Goal: Check status: Check status

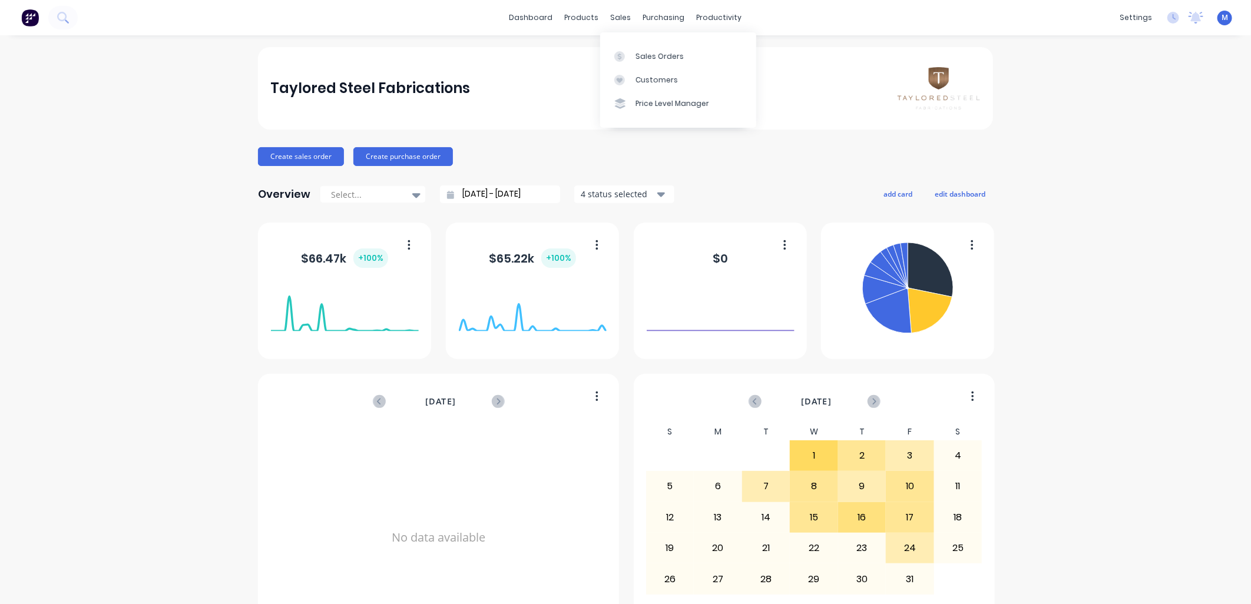
click at [637, 75] on div "Customers" at bounding box center [656, 80] width 42 height 11
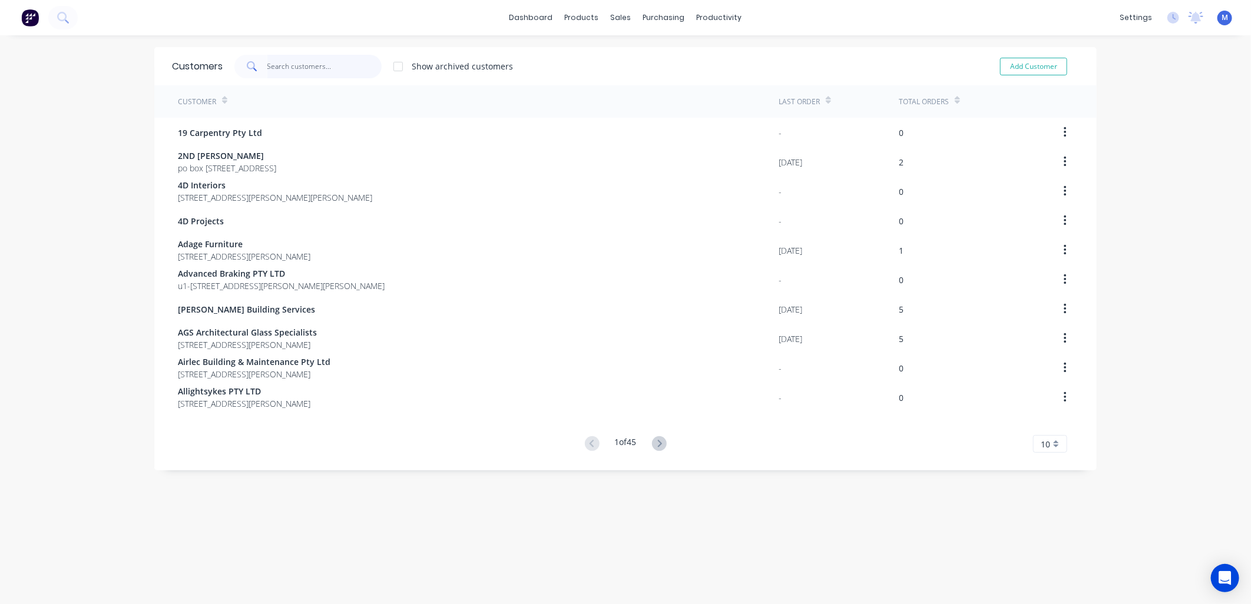
click at [320, 68] on input "text" at bounding box center [324, 67] width 115 height 24
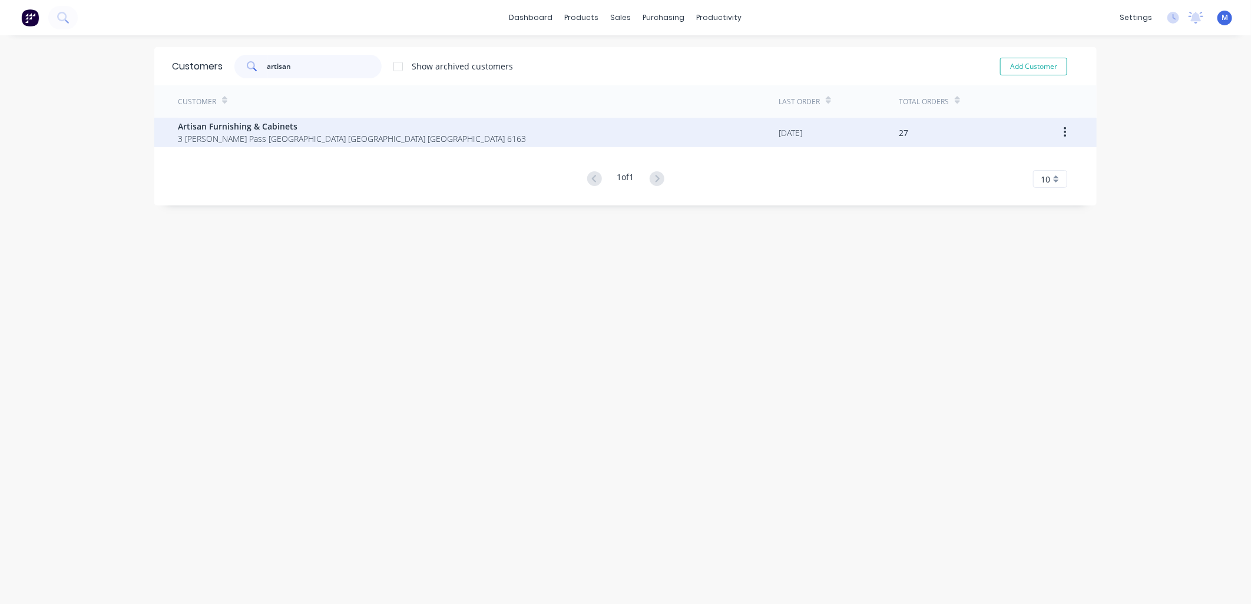
type input "artisan"
click at [266, 128] on span "Artisan Furnishing & Cabinets" at bounding box center [352, 126] width 348 height 12
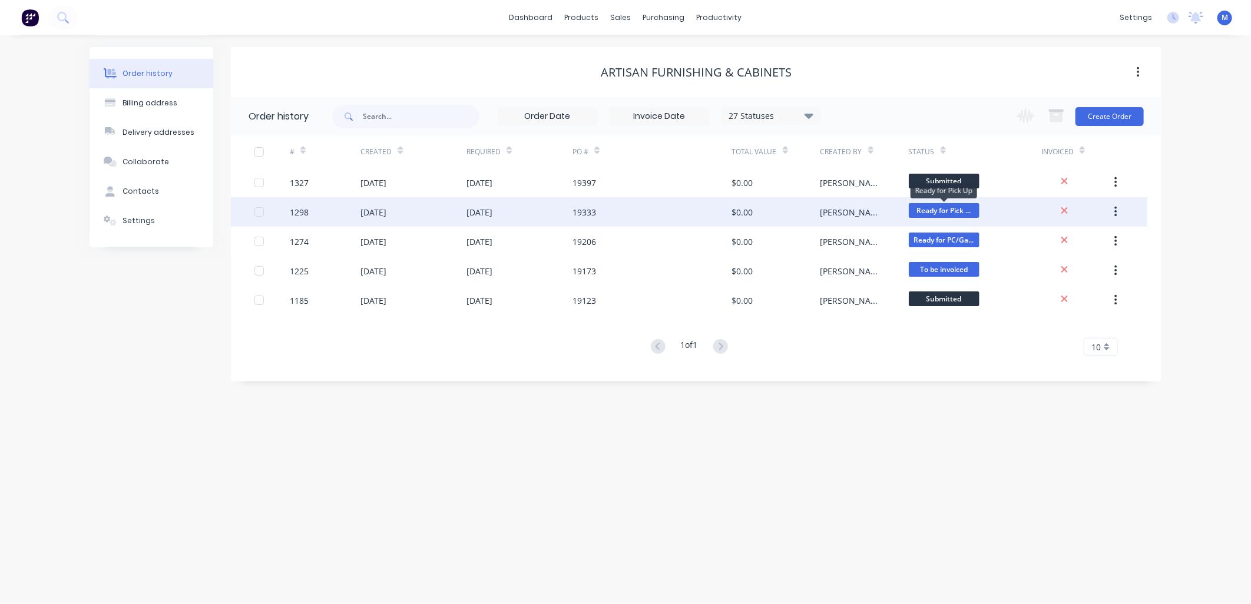
click at [923, 209] on span "Ready for Pick ..." at bounding box center [943, 210] width 71 height 15
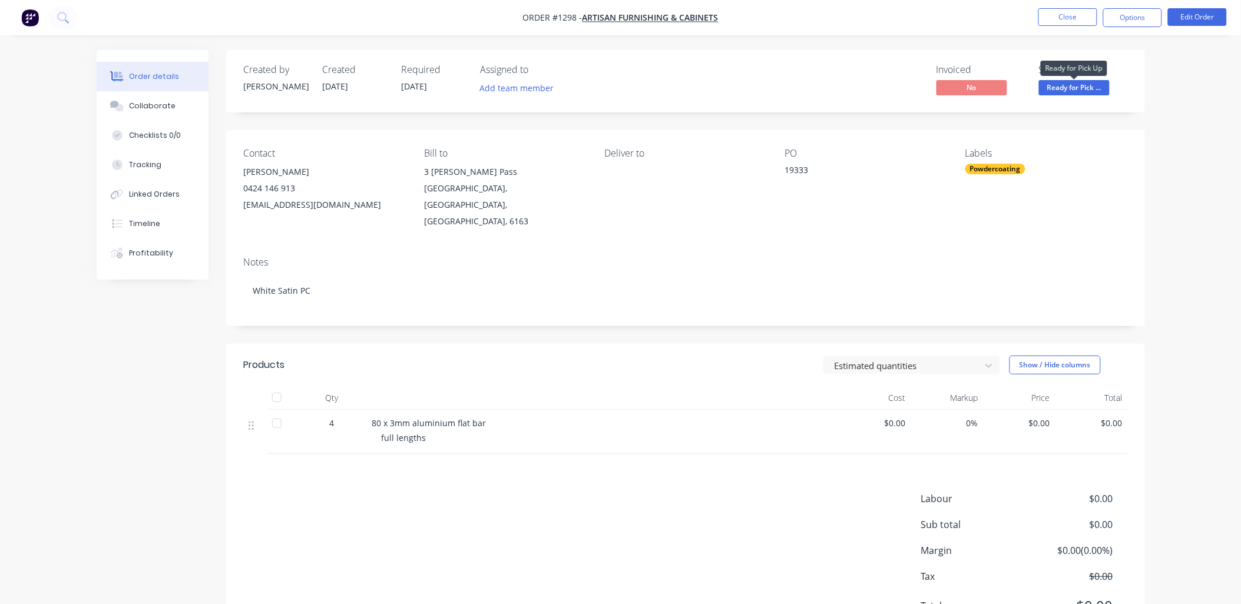
click at [1073, 85] on span "Ready for Pick ..." at bounding box center [1074, 87] width 71 height 15
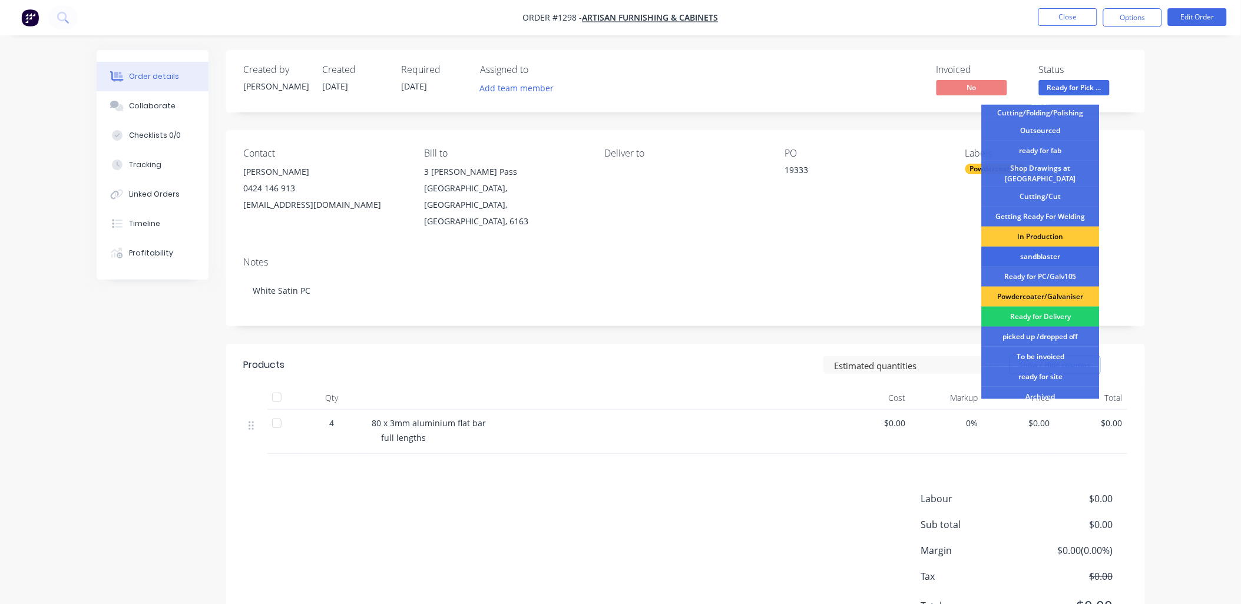
scroll to position [131, 0]
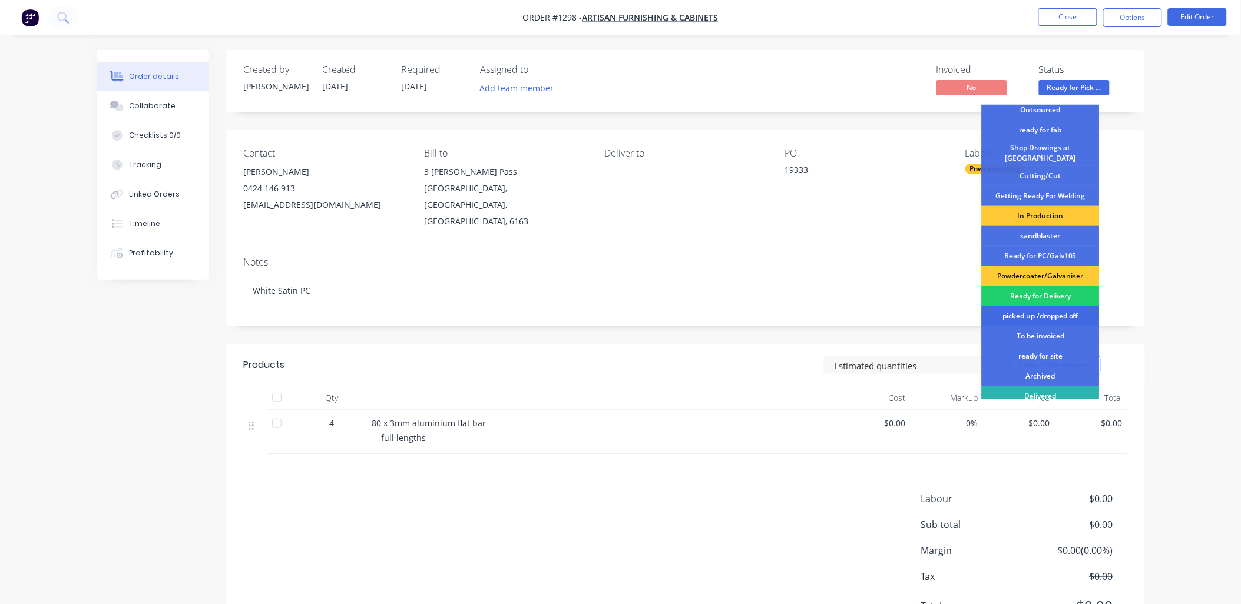
click at [1044, 306] on div "picked up /dropped off" at bounding box center [1040, 316] width 118 height 20
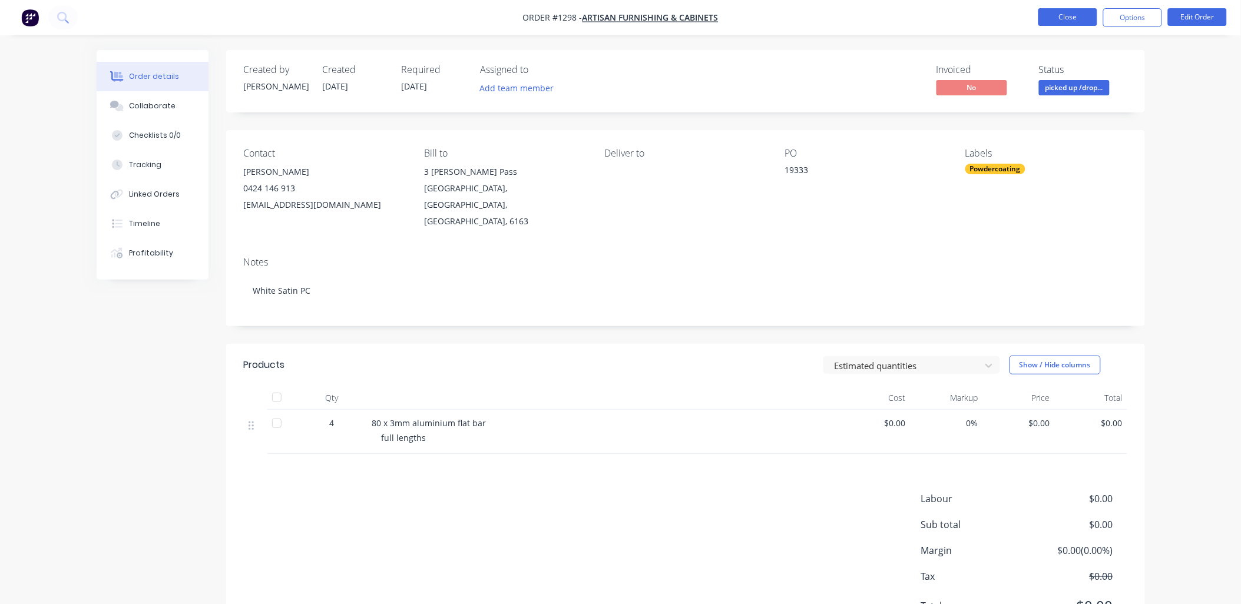
click at [1069, 24] on button "Close" at bounding box center [1067, 17] width 59 height 18
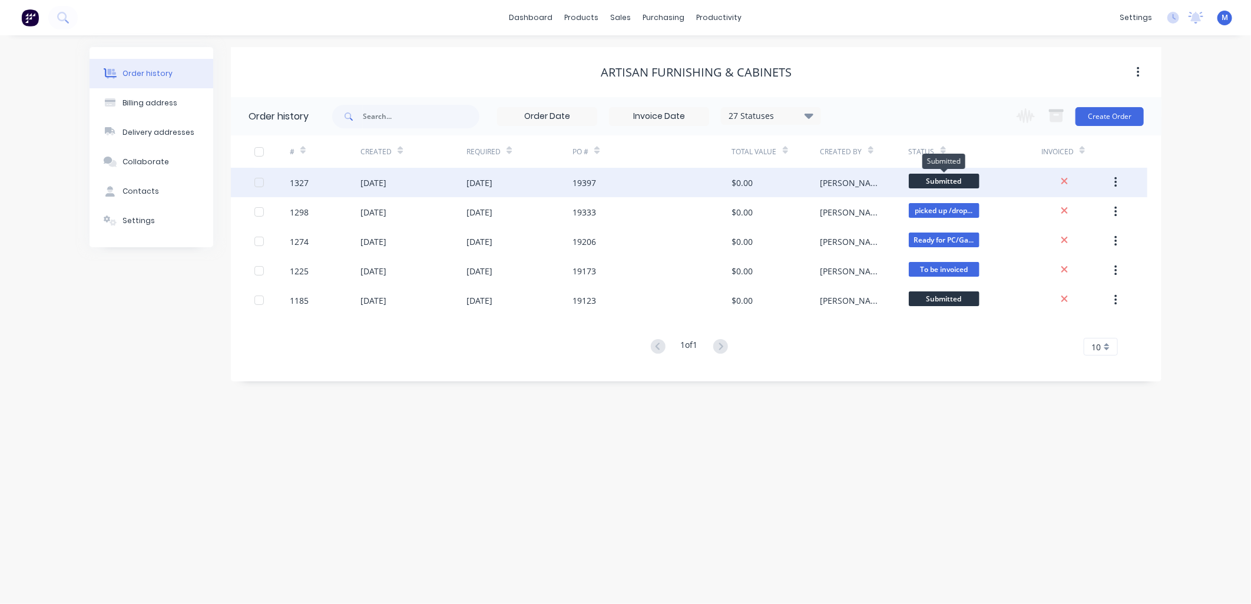
click at [922, 181] on span "Submitted" at bounding box center [943, 181] width 71 height 15
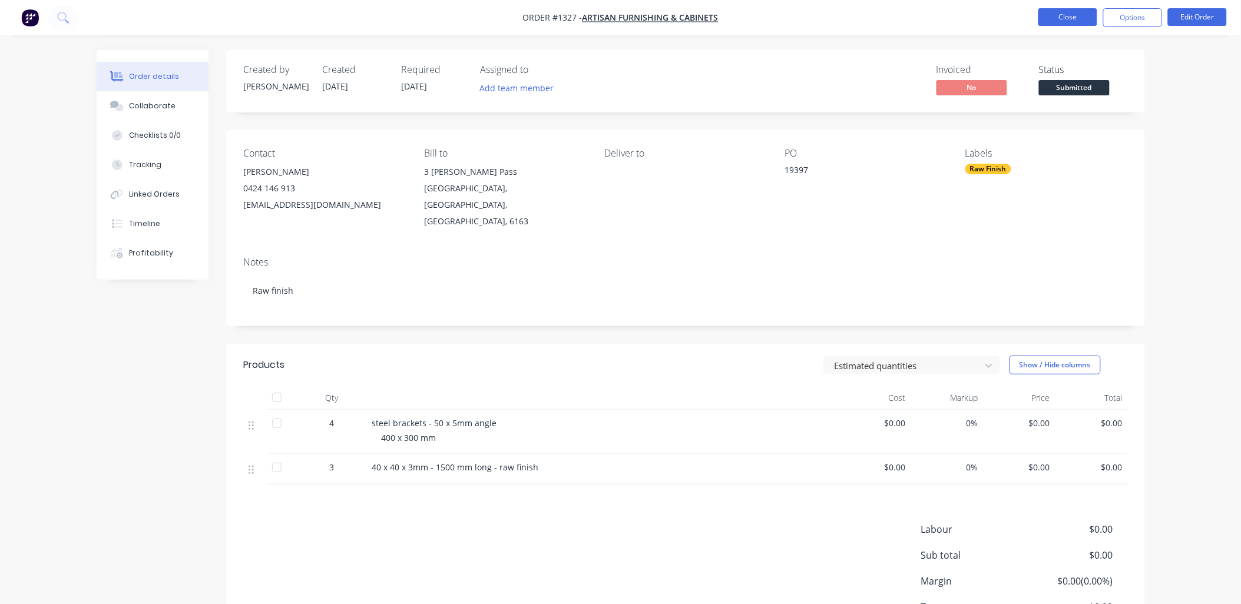
click at [1060, 12] on button "Close" at bounding box center [1067, 17] width 59 height 18
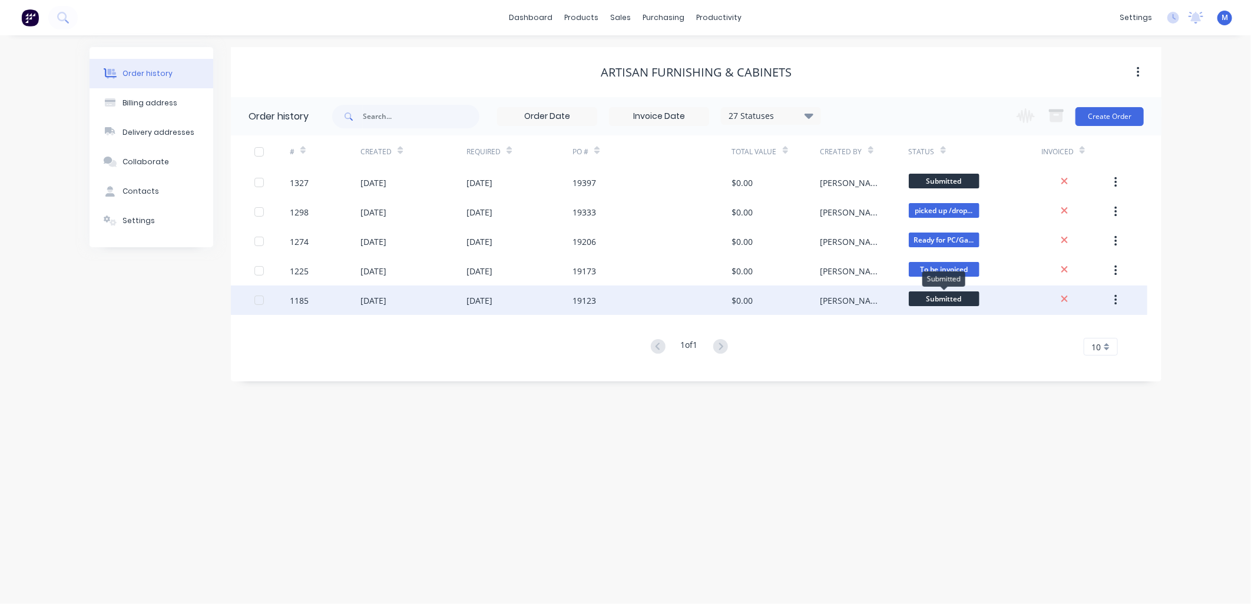
click at [943, 295] on span "Submitted" at bounding box center [943, 298] width 71 height 15
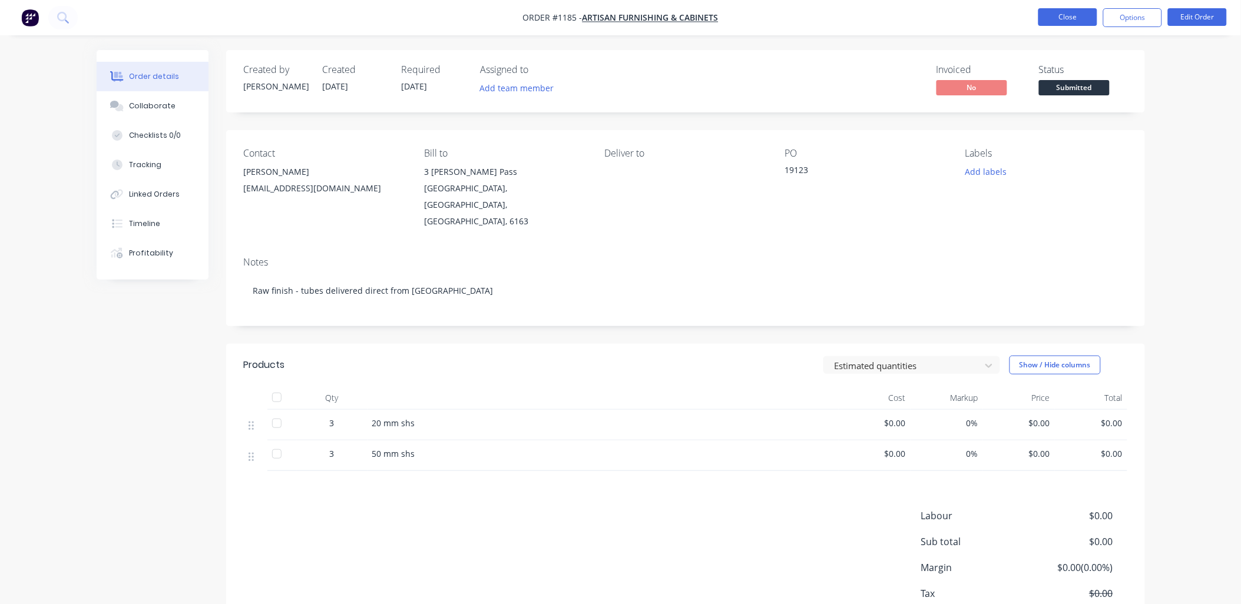
click at [1076, 19] on button "Close" at bounding box center [1067, 17] width 59 height 18
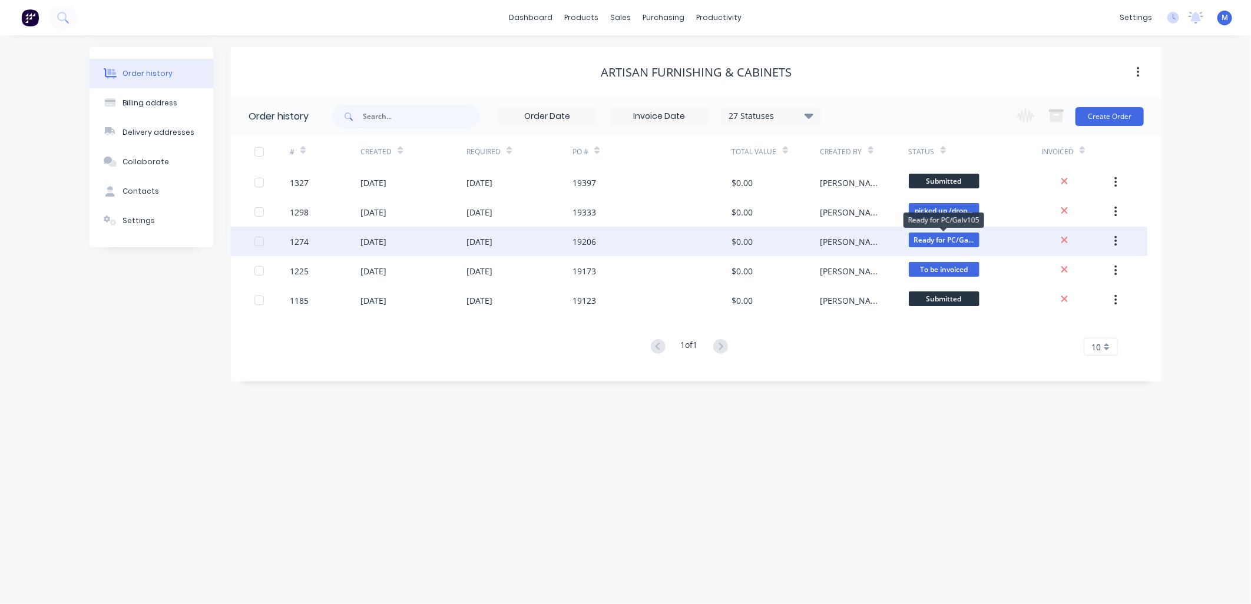
click at [920, 234] on span "Ready for PC/Ga..." at bounding box center [943, 240] width 71 height 15
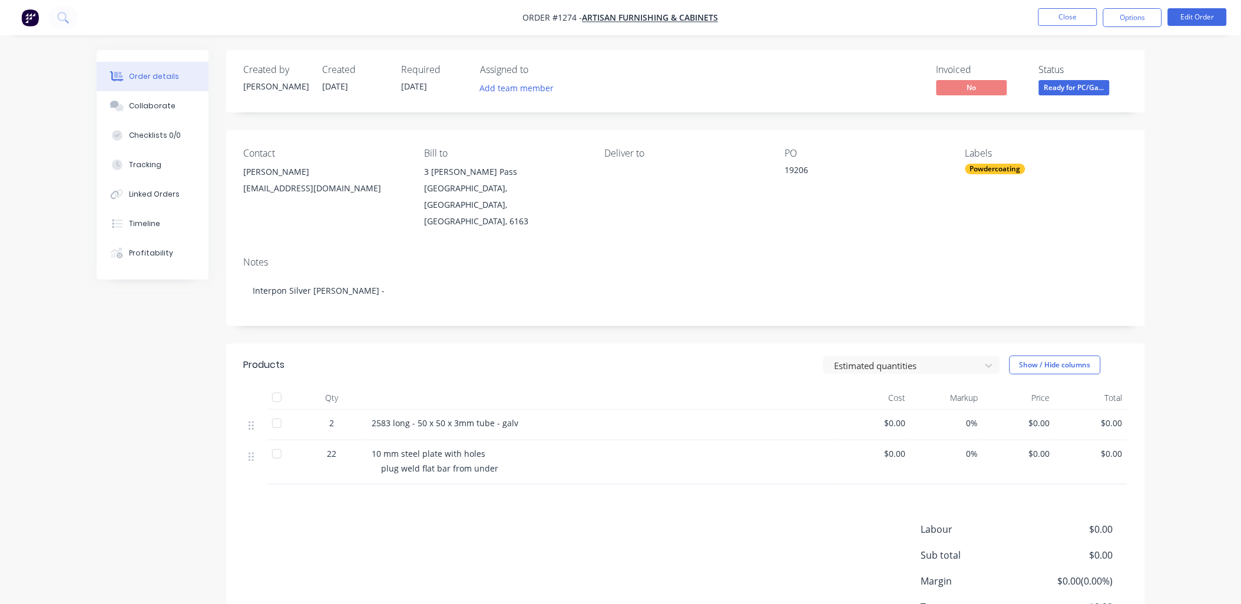
click at [1087, 88] on span "Ready for PC/Ga..." at bounding box center [1074, 87] width 71 height 15
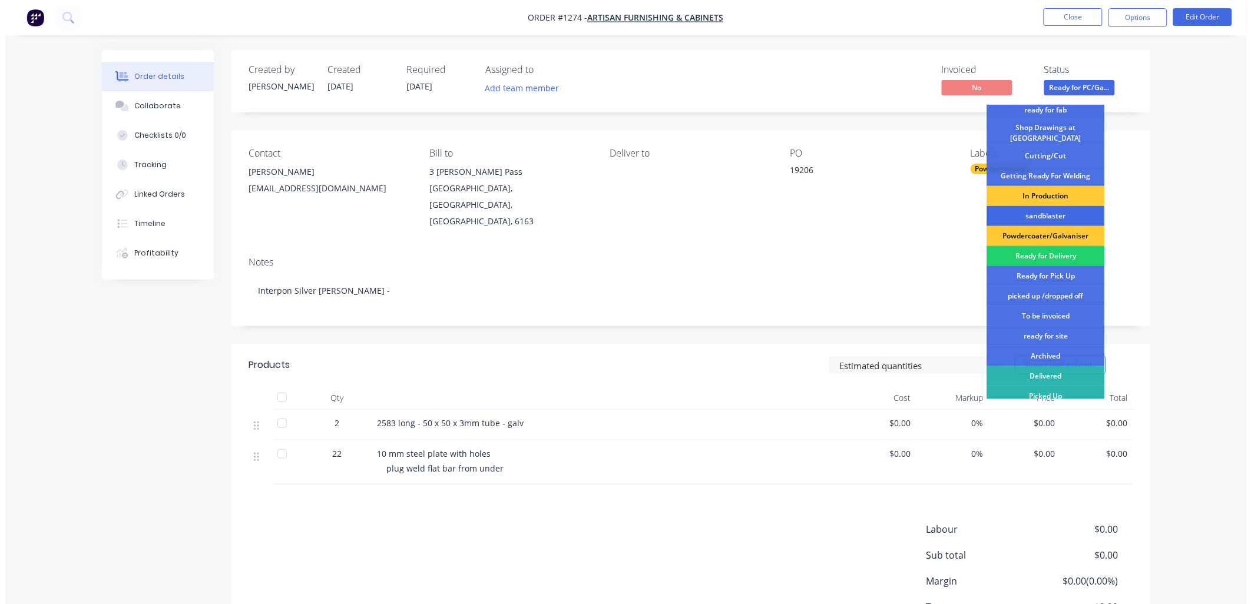
scroll to position [151, 0]
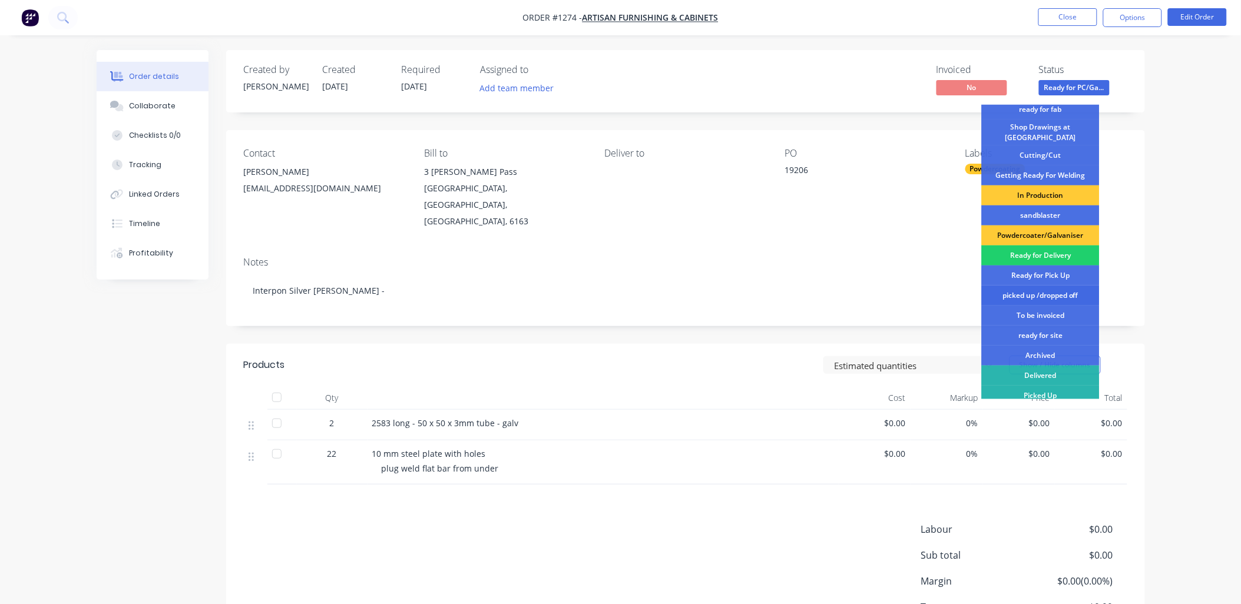
click at [1046, 288] on div "picked up /dropped off" at bounding box center [1040, 296] width 118 height 20
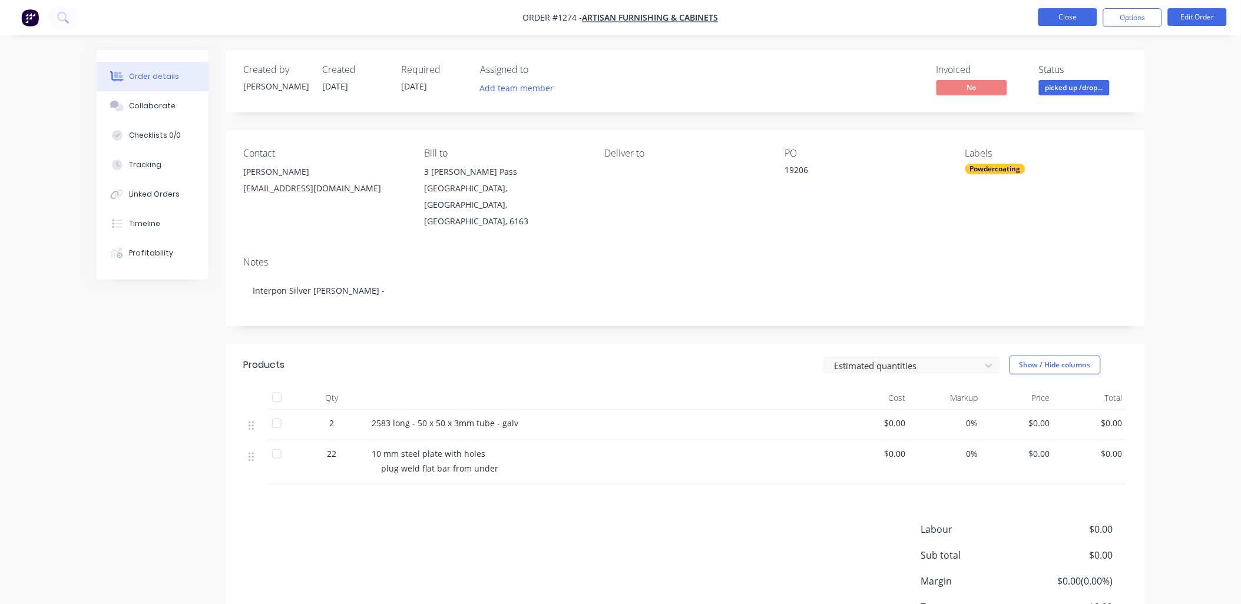
click at [1066, 22] on button "Close" at bounding box center [1067, 17] width 59 height 18
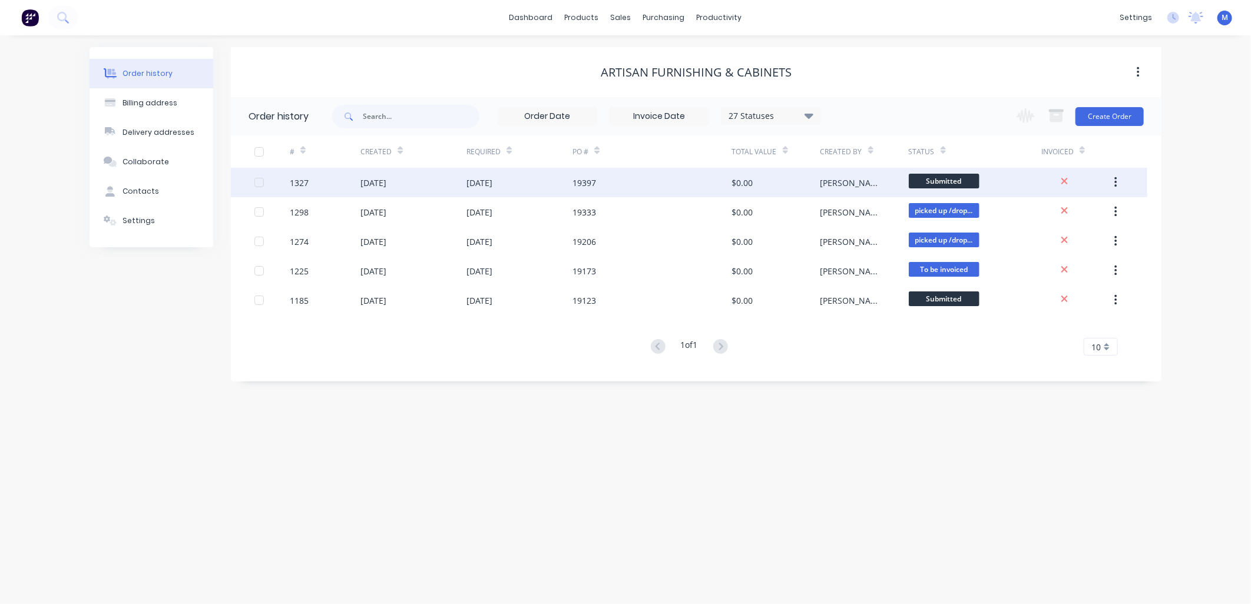
click at [910, 174] on span "Submitted" at bounding box center [943, 181] width 71 height 15
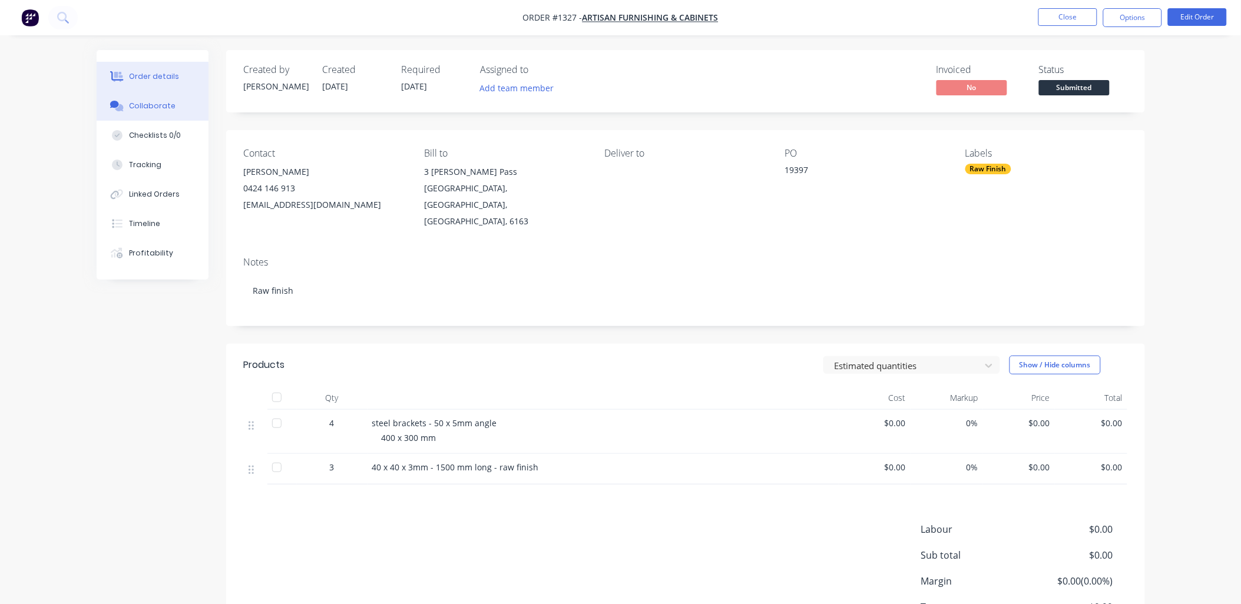
click at [165, 98] on button "Collaborate" at bounding box center [153, 105] width 112 height 29
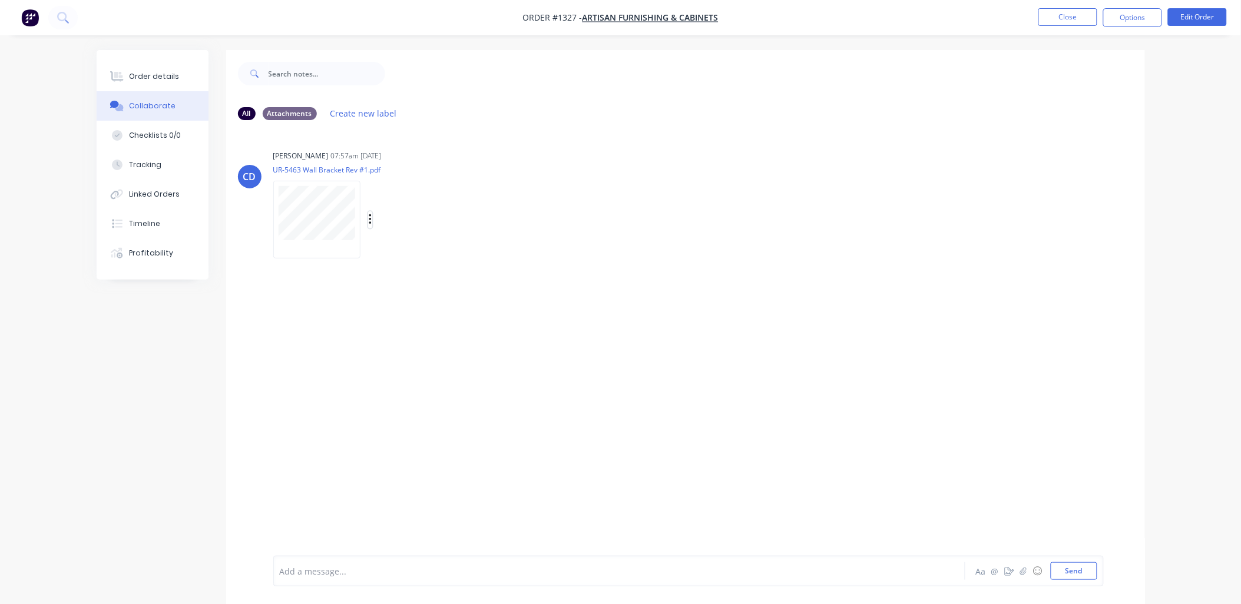
click at [370, 220] on icon "button" at bounding box center [370, 219] width 2 height 11
click at [408, 247] on button "Download" at bounding box center [447, 251] width 132 height 26
click at [157, 72] on div "Order details" at bounding box center [154, 76] width 50 height 11
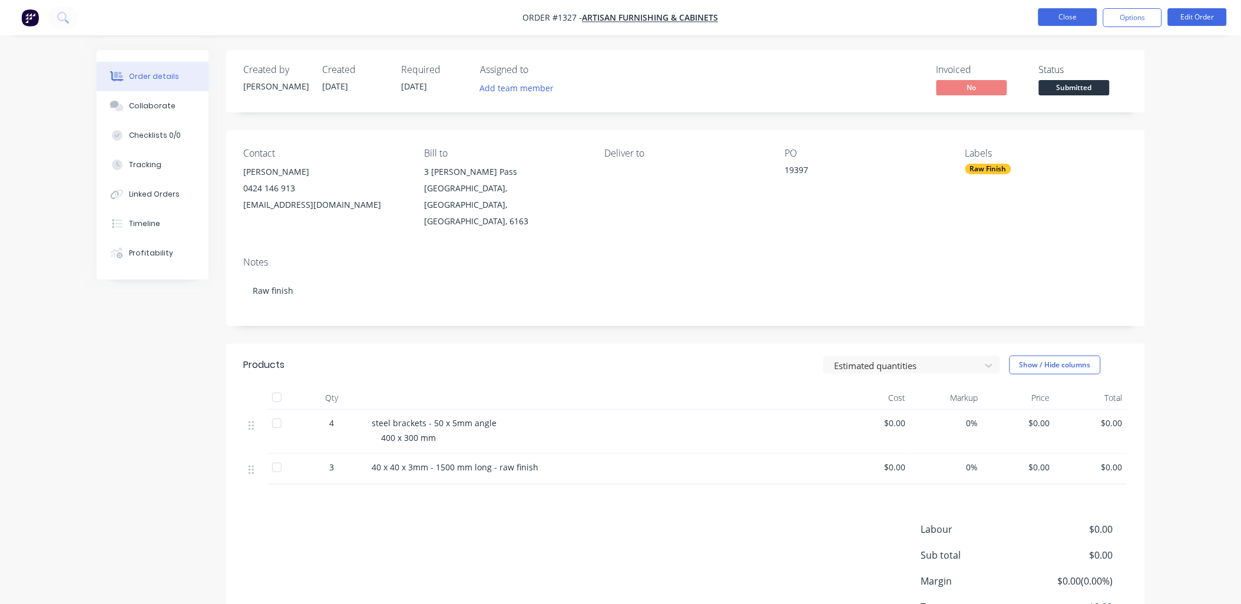
click at [1085, 19] on button "Close" at bounding box center [1067, 17] width 59 height 18
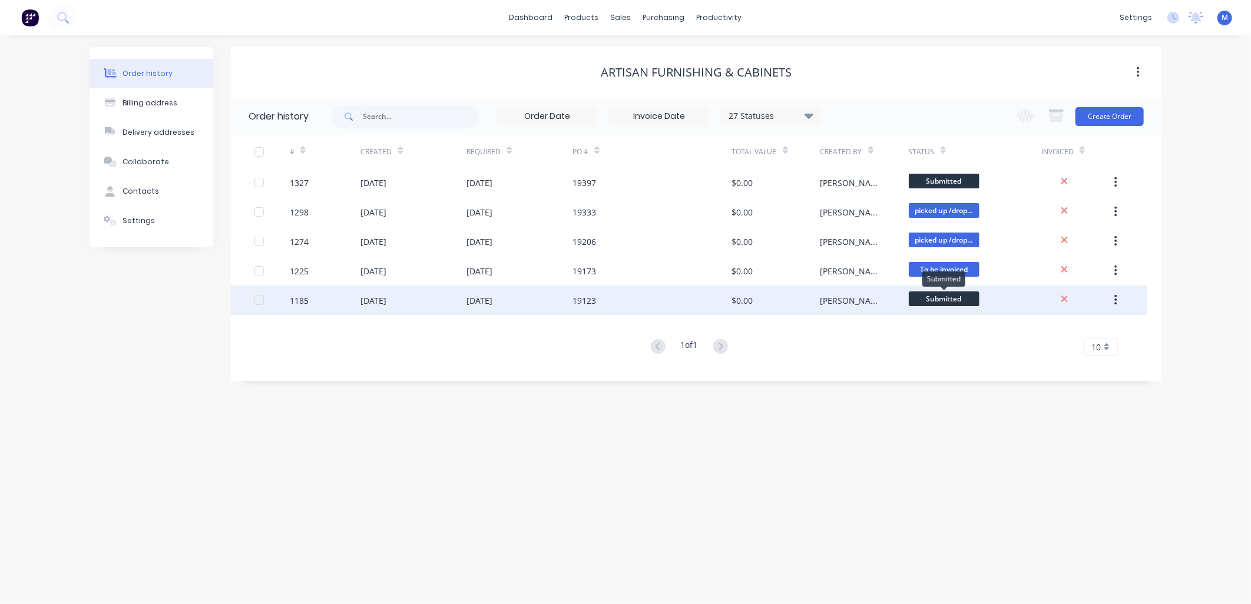
click at [944, 296] on span "Submitted" at bounding box center [943, 298] width 71 height 15
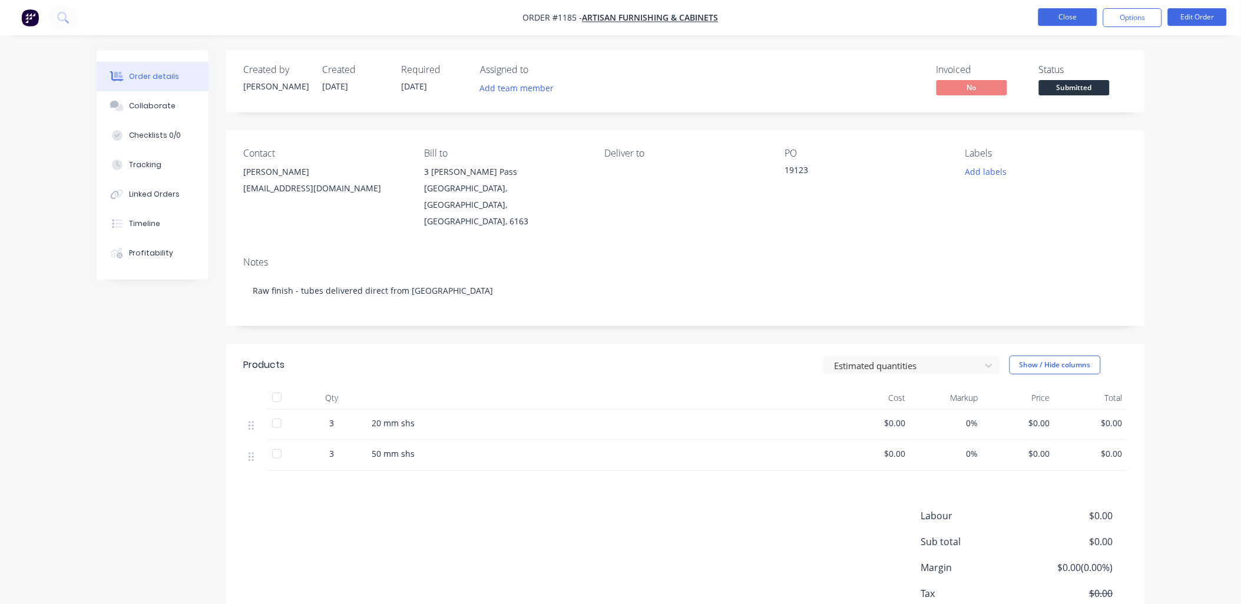
click at [1072, 18] on button "Close" at bounding box center [1067, 17] width 59 height 18
